Goal: Information Seeking & Learning: Learn about a topic

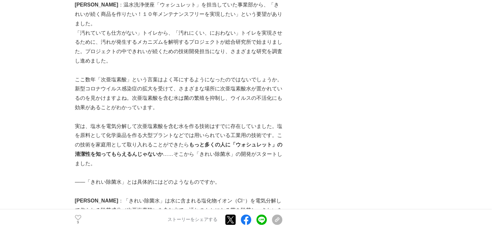
scroll to position [584, 0]
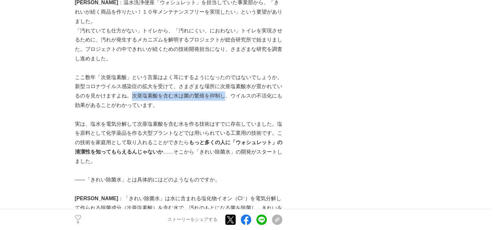
drag, startPoint x: 132, startPoint y: 77, endPoint x: 223, endPoint y: 80, distance: 91.1
click at [223, 80] on p "ここ数年「次亜塩素酸」という言葉はよく耳にするようになったのではないでしょうか。新型コロナウイルス感染症の拡大を受けて、さまざまな場所に次亜塩素酸水が置かれて…" at bounding box center [179, 91] width 208 height 37
drag, startPoint x: 223, startPoint y: 80, endPoint x: 207, endPoint y: 93, distance: 21.0
click at [207, 110] on p at bounding box center [179, 114] width 208 height 9
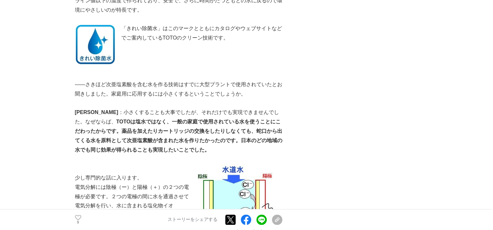
scroll to position [940, 0]
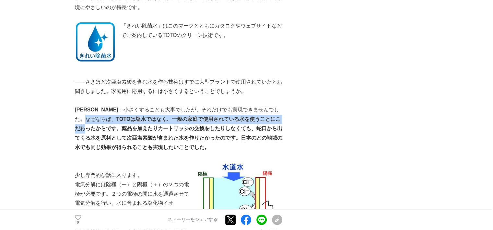
drag, startPoint x: 258, startPoint y: 92, endPoint x: 258, endPoint y: 103, distance: 11.0
click at [258, 105] on p "[PERSON_NAME] ：小さくすることも大事でしたが、それだけでも実現できませんでした。なぜならば、 TOTOは塩水ではなく、一般の家庭で使用されている…" at bounding box center [179, 128] width 208 height 47
click at [122, 116] on strong "TOTOは塩水ではなく、一般の家庭で使用されている水を使うことにこだわったからです。薬品を加えたりカートリッジの交換をしたりしなくても、蛇口から出てくる水を原…" at bounding box center [179, 132] width 208 height 33
click at [133, 116] on strong "TOTOは塩水ではなく、一般の家庭で使用されている水を使うことにこだわったからです。薬品を加えたりカートリッジの交換をしたりしなくても、蛇口から出てくる水を原…" at bounding box center [179, 132] width 208 height 33
click at [185, 116] on strong "TOTOは塩水ではなく、一般の家庭で使用されている水を使うことにこだわったからです。薬品を加えたりカートリッジの交換をしたりしなくても、蛇口から出てくる水を原…" at bounding box center [179, 132] width 208 height 33
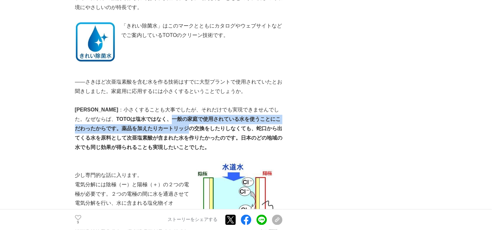
drag, startPoint x: 139, startPoint y: 101, endPoint x: 160, endPoint y: 107, distance: 21.1
click at [160, 116] on strong "TOTOは塩水ではなく、一般の家庭で使用されている水を使うことにこだわったからです。薬品を加えたりカートリッジの交換をしたりしなくても、蛇口から出てくる水を原…" at bounding box center [179, 132] width 208 height 33
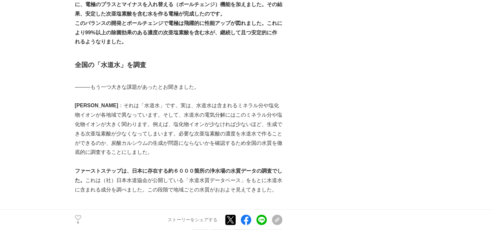
scroll to position [1524, 0]
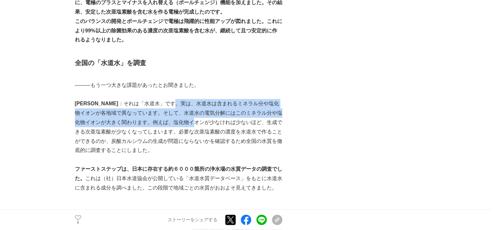
drag, startPoint x: 144, startPoint y: 77, endPoint x: 155, endPoint y: 99, distance: 24.1
click at [155, 99] on p "[PERSON_NAME] ：それは「水道水」です。実は、水道水は含まれるミネラル分や塩化物イオンが各地域で異なっています。そして、水道水の電気分解にはこのミ…" at bounding box center [179, 127] width 208 height 56
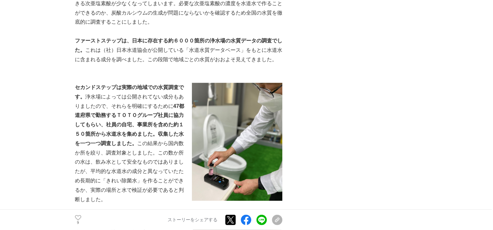
scroll to position [1654, 0]
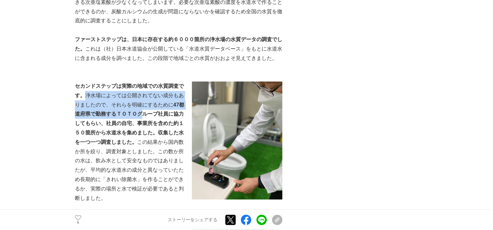
drag, startPoint x: 84, startPoint y: 68, endPoint x: 144, endPoint y: 89, distance: 63.4
click at [143, 89] on p "セカンドステップは実際の地域での水質調査です。 浄水場によっては公開されてない成分もありましたので、それらを明確にするために 47都道府県で勤務するＴＯＴＯグ…" at bounding box center [179, 142] width 208 height 121
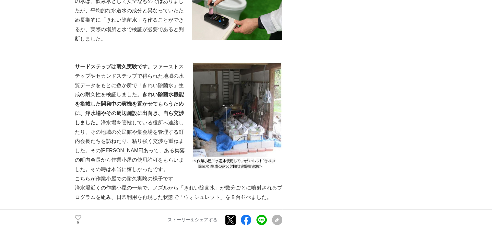
scroll to position [1816, 0]
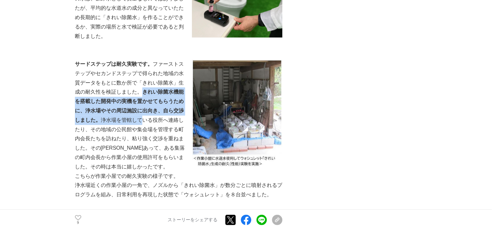
drag, startPoint x: 141, startPoint y: 65, endPoint x: 144, endPoint y: 89, distance: 24.7
click at [144, 89] on p "サードステップは耐久実験です。 ファーストステップやセカンドステップで得られた地域の水質データをもとに数か所で「きれい除菌水」生成の耐久性を検証しました。 き…" at bounding box center [179, 116] width 208 height 112
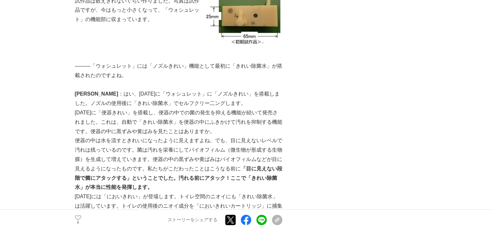
scroll to position [2205, 0]
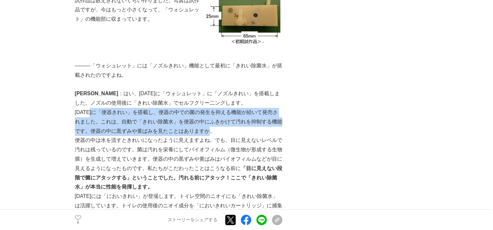
drag, startPoint x: 94, startPoint y: 76, endPoint x: 221, endPoint y: 94, distance: 129.0
click at [221, 108] on p "[DATE]に「便器きれい」を搭載し、便器の中での菌の発生を抑える機能が続いて発売されました。これは、自動で「きれい除菌水」を便器の中にふきかけて汚れを抑制す…" at bounding box center [179, 122] width 208 height 28
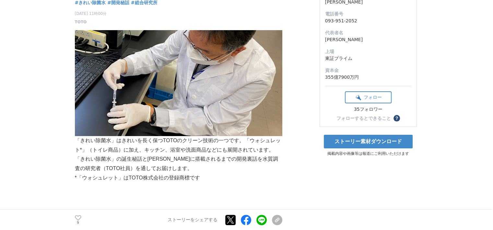
scroll to position [0, 0]
